Goal: Task Accomplishment & Management: Use online tool/utility

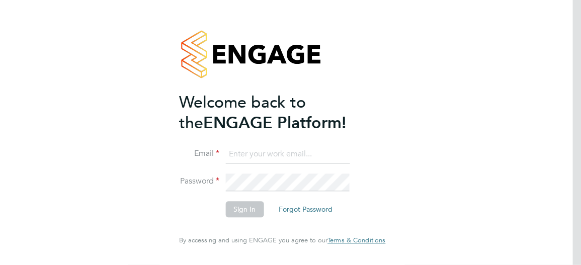
type input "[PERSON_NAME][EMAIL_ADDRESS][DOMAIN_NAME]"
click at [245, 213] on button "Sign In" at bounding box center [244, 210] width 38 height 16
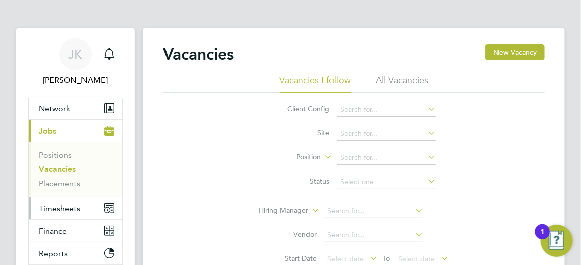
click at [75, 206] on span "Timesheets" at bounding box center [60, 209] width 42 height 10
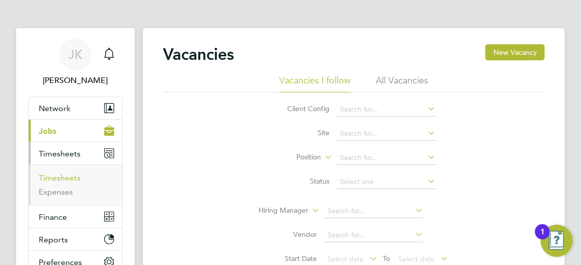
click at [68, 179] on link "Timesheets" at bounding box center [60, 178] width 42 height 10
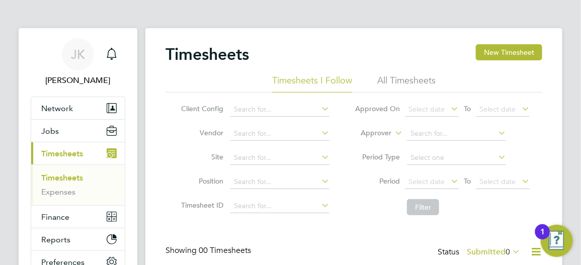
click at [406, 79] on li "All Timesheets" at bounding box center [406, 83] width 58 height 18
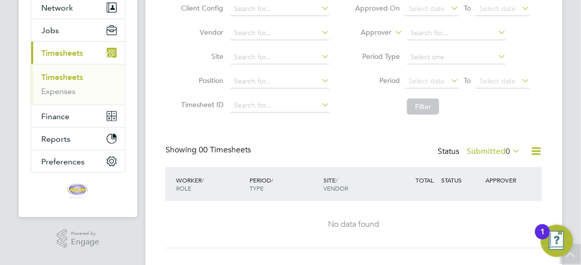
click at [537, 150] on icon at bounding box center [536, 151] width 13 height 13
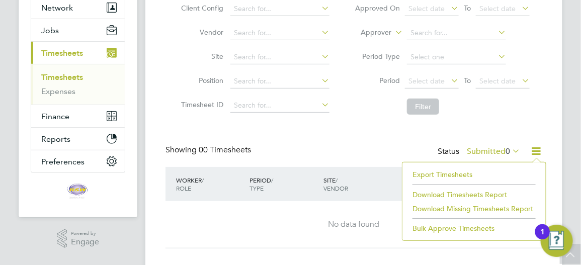
click at [463, 192] on li "Download Timesheets Report" at bounding box center [473, 195] width 133 height 14
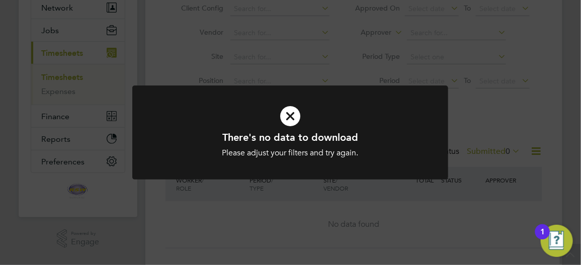
click at [286, 118] on icon at bounding box center [290, 116] width 262 height 39
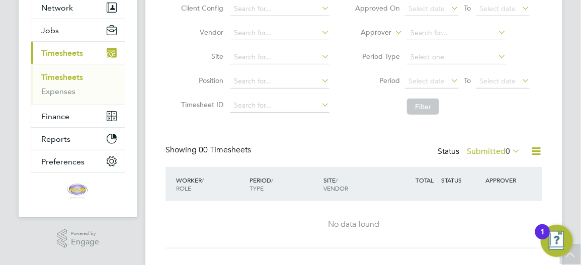
click at [59, 77] on link "Timesheets" at bounding box center [62, 77] width 42 height 10
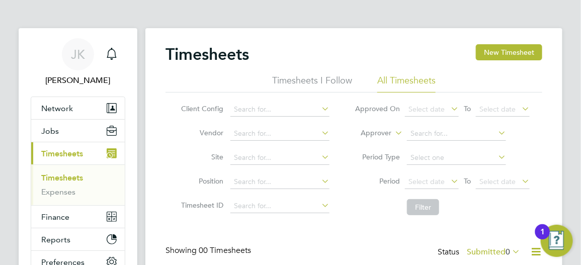
click at [449, 111] on icon at bounding box center [449, 109] width 0 height 14
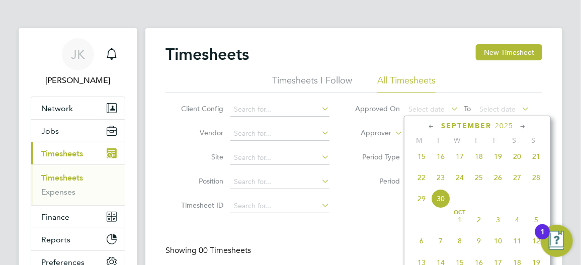
drag, startPoint x: 422, startPoint y: 182, endPoint x: 423, endPoint y: 177, distance: 5.1
click at [422, 182] on span "22" at bounding box center [421, 177] width 19 height 19
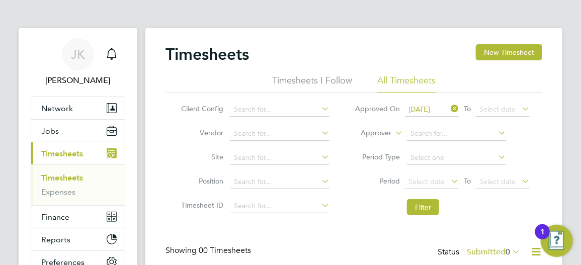
click at [519, 107] on icon at bounding box center [519, 109] width 0 height 14
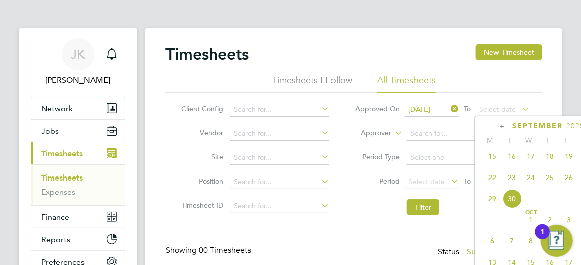
drag, startPoint x: 562, startPoint y: 119, endPoint x: 553, endPoint y: 119, distance: 9.1
click at [553, 119] on div "[DATE] M T W T F S S [DATE] 2 3 4 5 6 7 8 9 10 11 12 13 14 15 16 17 18 19 20 21…" at bounding box center [548, 206] width 147 height 180
click at [490, 204] on span "29" at bounding box center [492, 198] width 19 height 19
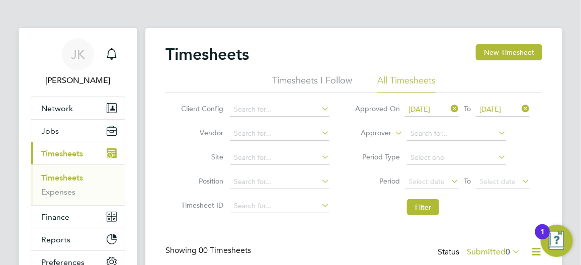
click at [519, 109] on icon at bounding box center [519, 109] width 0 height 14
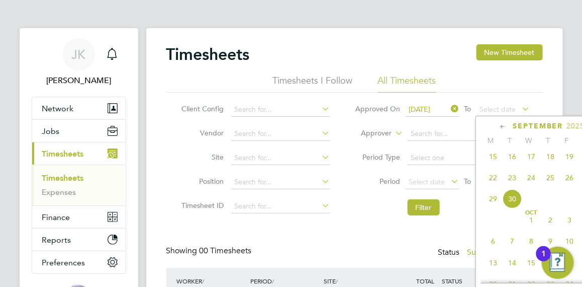
click at [450, 108] on icon at bounding box center [450, 109] width 0 height 14
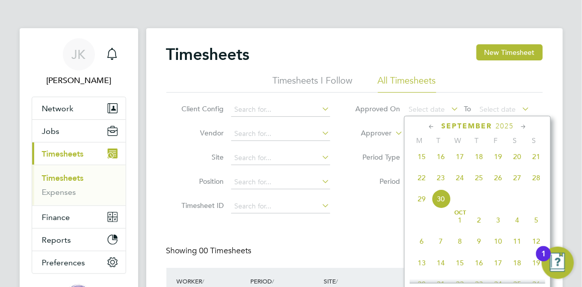
click at [517, 183] on span "27" at bounding box center [517, 177] width 19 height 19
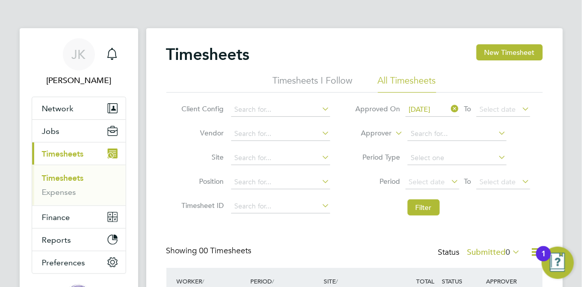
click at [520, 108] on icon at bounding box center [520, 109] width 0 height 14
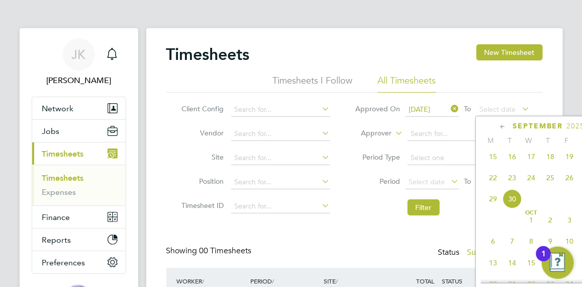
click at [493, 203] on span "29" at bounding box center [493, 198] width 19 height 19
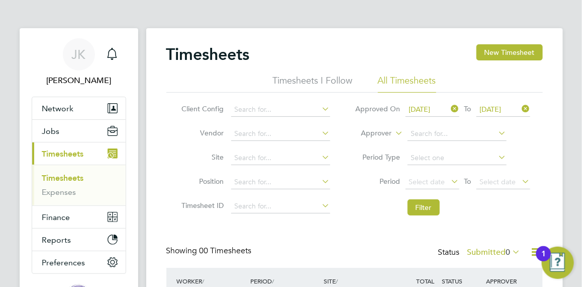
click at [450, 109] on icon at bounding box center [450, 109] width 0 height 14
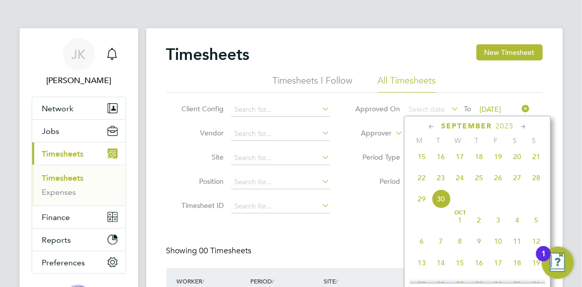
click at [519, 162] on span "20" at bounding box center [517, 156] width 19 height 19
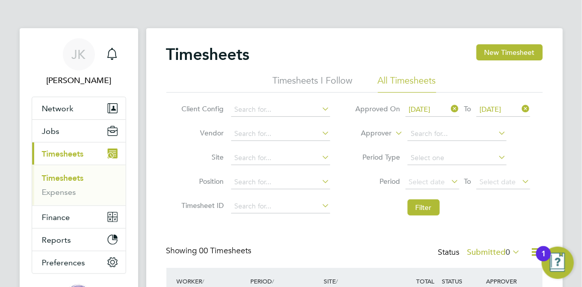
click at [520, 107] on icon at bounding box center [520, 109] width 0 height 14
click at [520, 108] on icon at bounding box center [520, 109] width 0 height 14
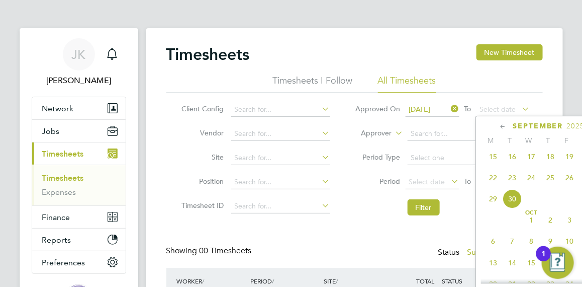
click at [572, 186] on span "26" at bounding box center [569, 177] width 19 height 19
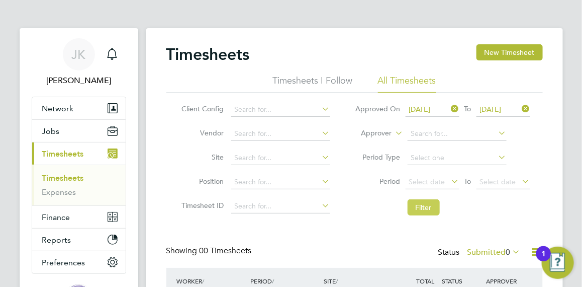
click at [432, 205] on button "Filter" at bounding box center [424, 207] width 32 height 16
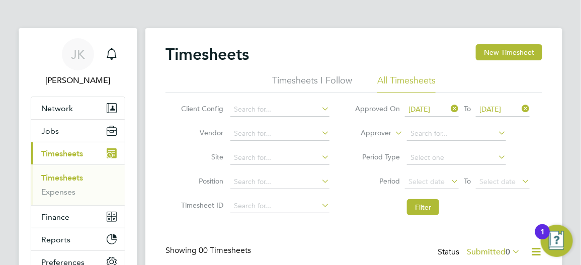
scroll to position [50, 0]
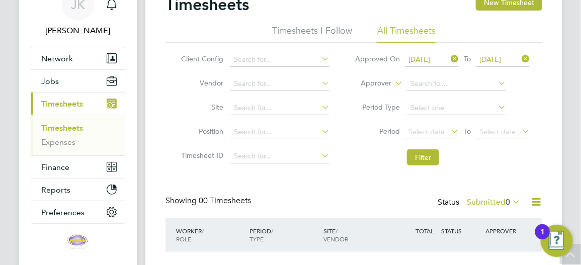
click at [510, 201] on icon at bounding box center [510, 202] width 0 height 14
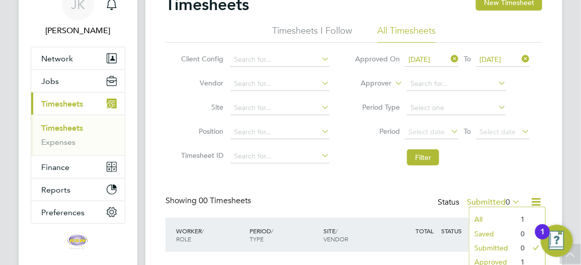
click at [510, 201] on icon at bounding box center [510, 202] width 0 height 14
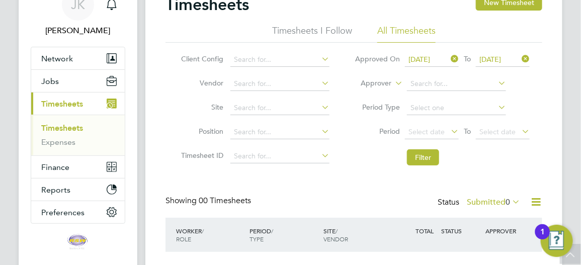
click at [510, 201] on icon at bounding box center [510, 202] width 0 height 14
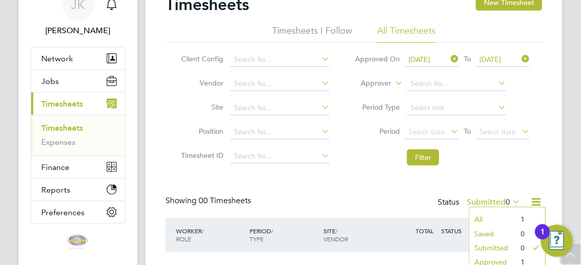
click at [484, 218] on li "All" at bounding box center [492, 219] width 46 height 14
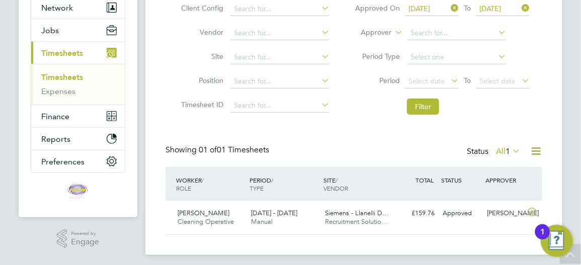
scroll to position [105, 0]
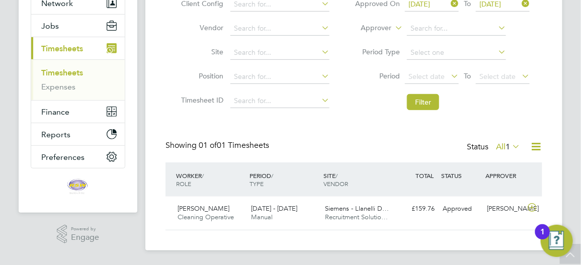
click at [398, 153] on div "Showing 01 of 01 Timesheets Status All 1" at bounding box center [353, 151] width 377 height 22
click at [510, 145] on icon at bounding box center [510, 146] width 0 height 14
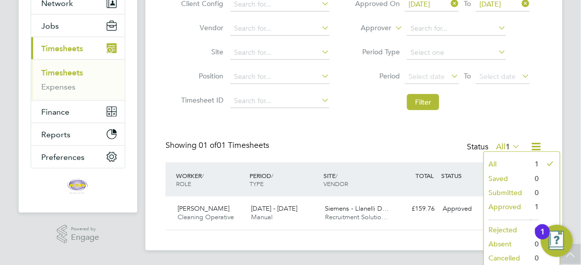
click at [357, 136] on div "Timesheets New Timesheet Timesheets I Follow All Timesheets Client Config Vendo…" at bounding box center [353, 84] width 377 height 291
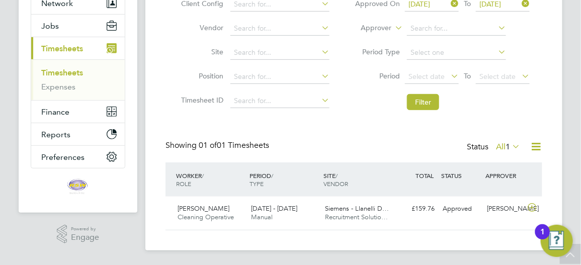
scroll to position [5, 0]
